Goal: Find specific page/section: Find specific page/section

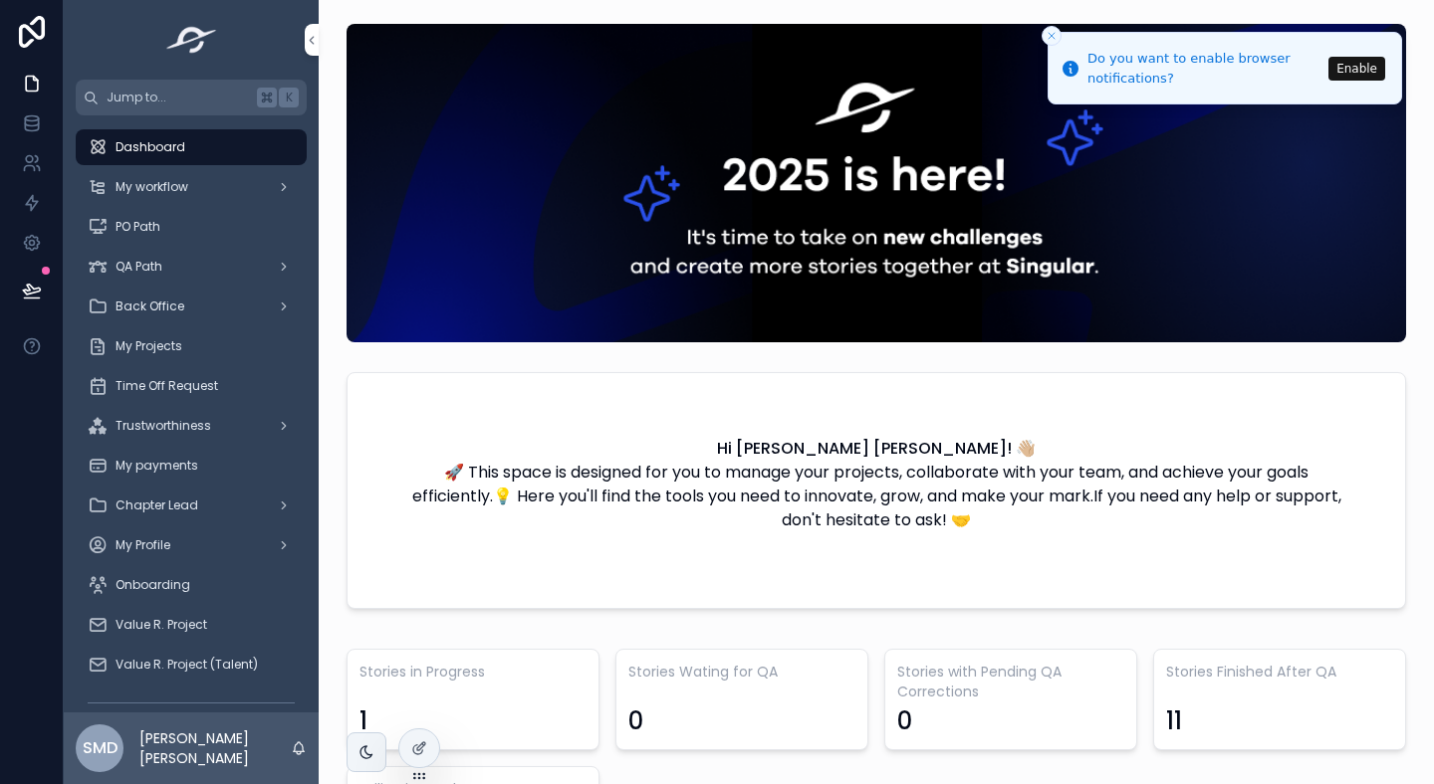
scroll to position [0, 1362]
click at [0, 0] on icon at bounding box center [0, 0] width 0 height 0
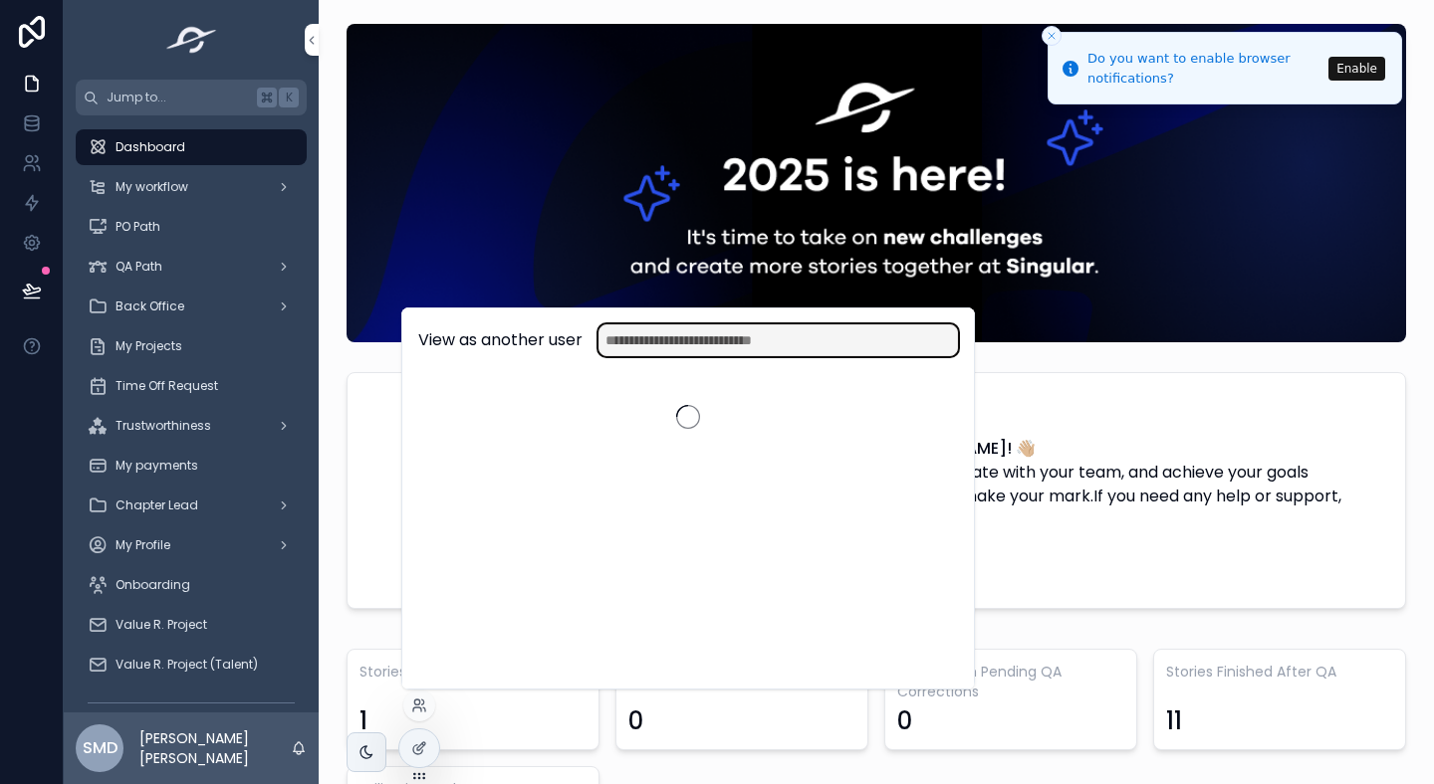
click at [677, 345] on input "text" at bounding box center [777, 341] width 359 height 32
type input "****"
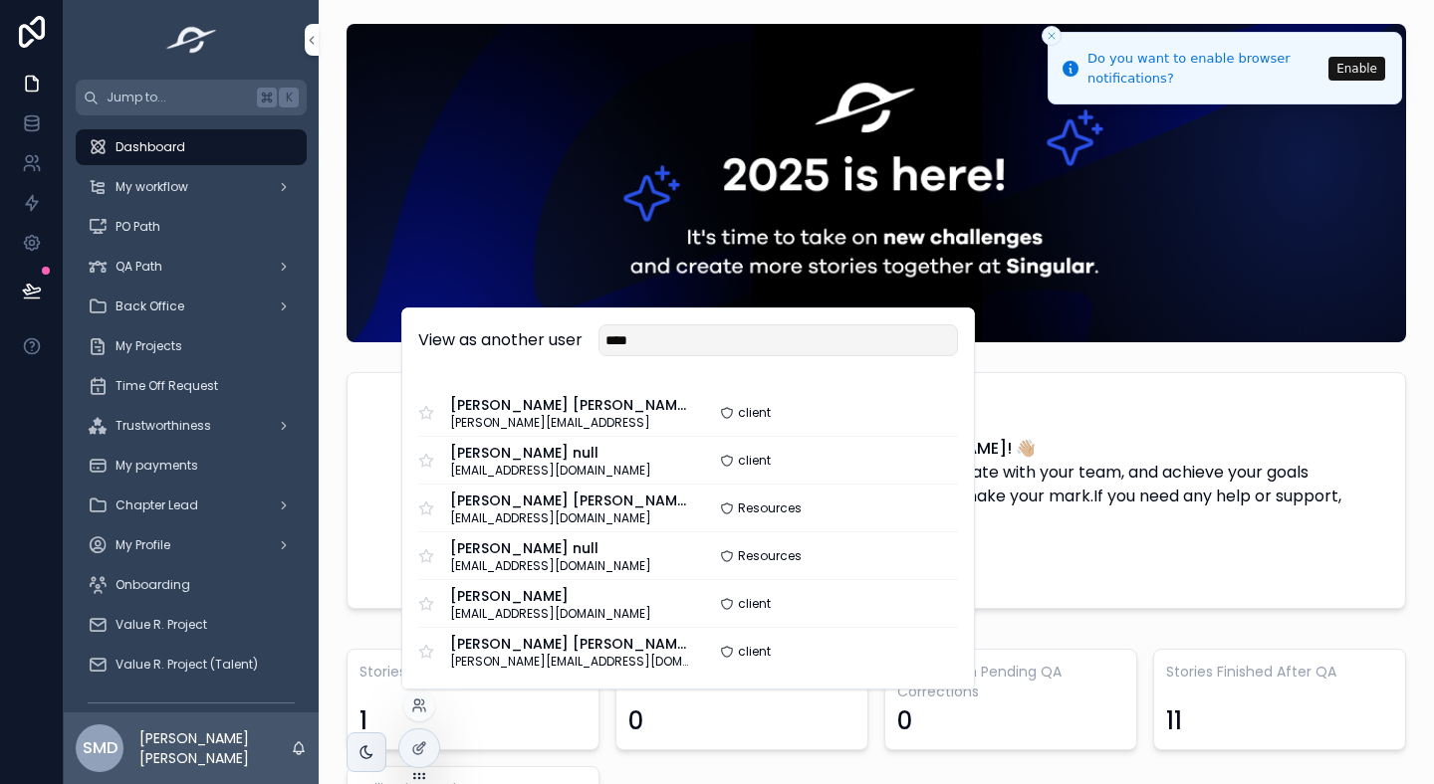
click at [0, 0] on button "Select" at bounding box center [0, 0] width 0 height 0
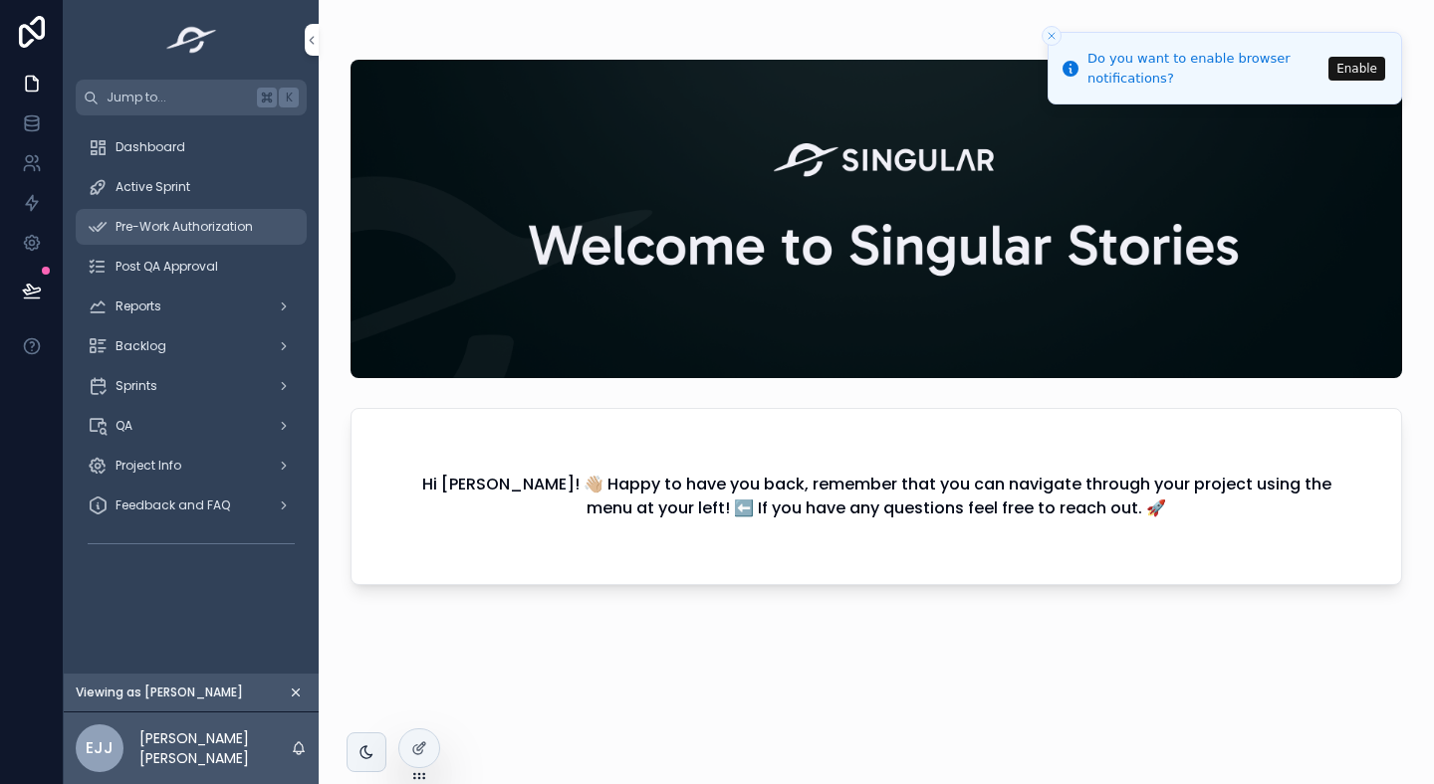
click at [187, 220] on span "Pre-Work Authorization" at bounding box center [183, 227] width 137 height 16
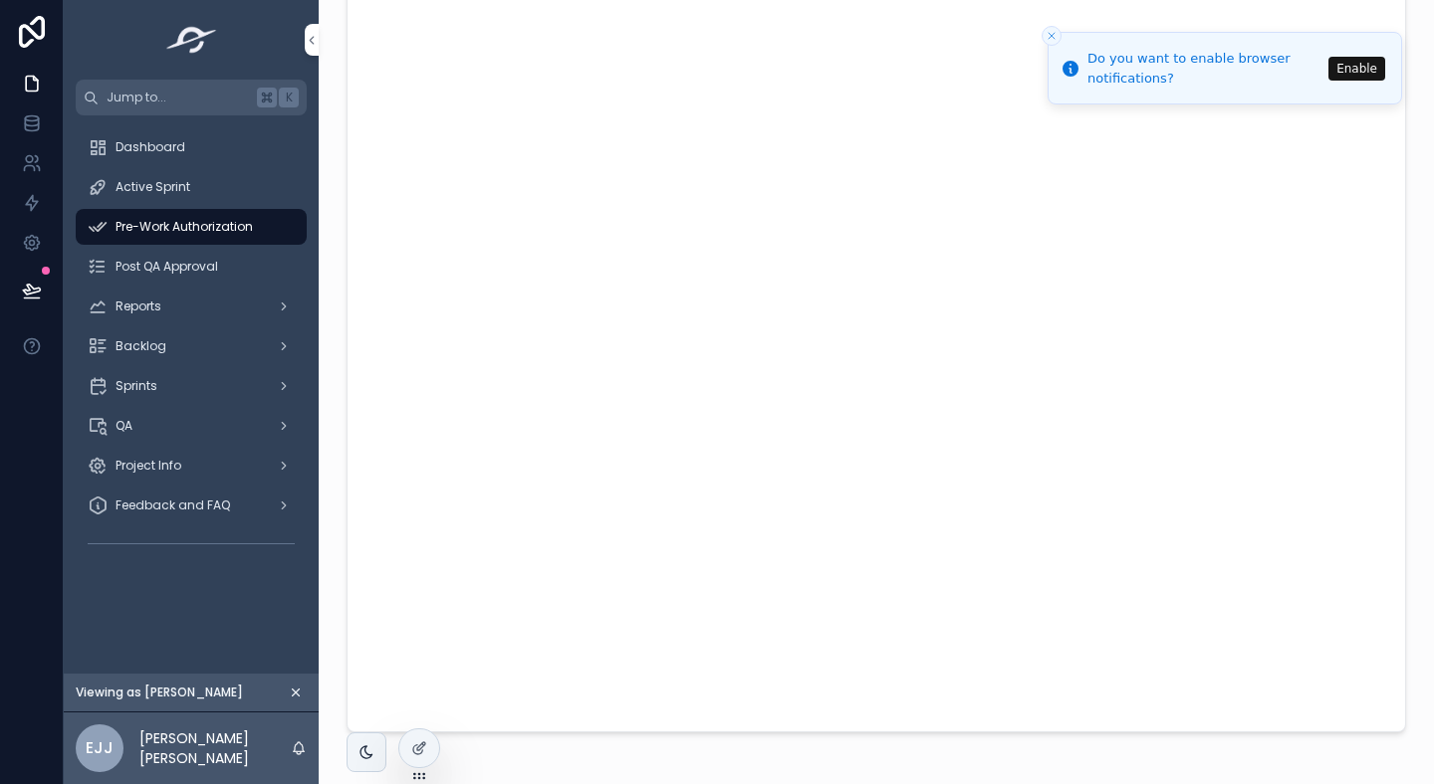
scroll to position [193, 0]
